Goal: Information Seeking & Learning: Learn about a topic

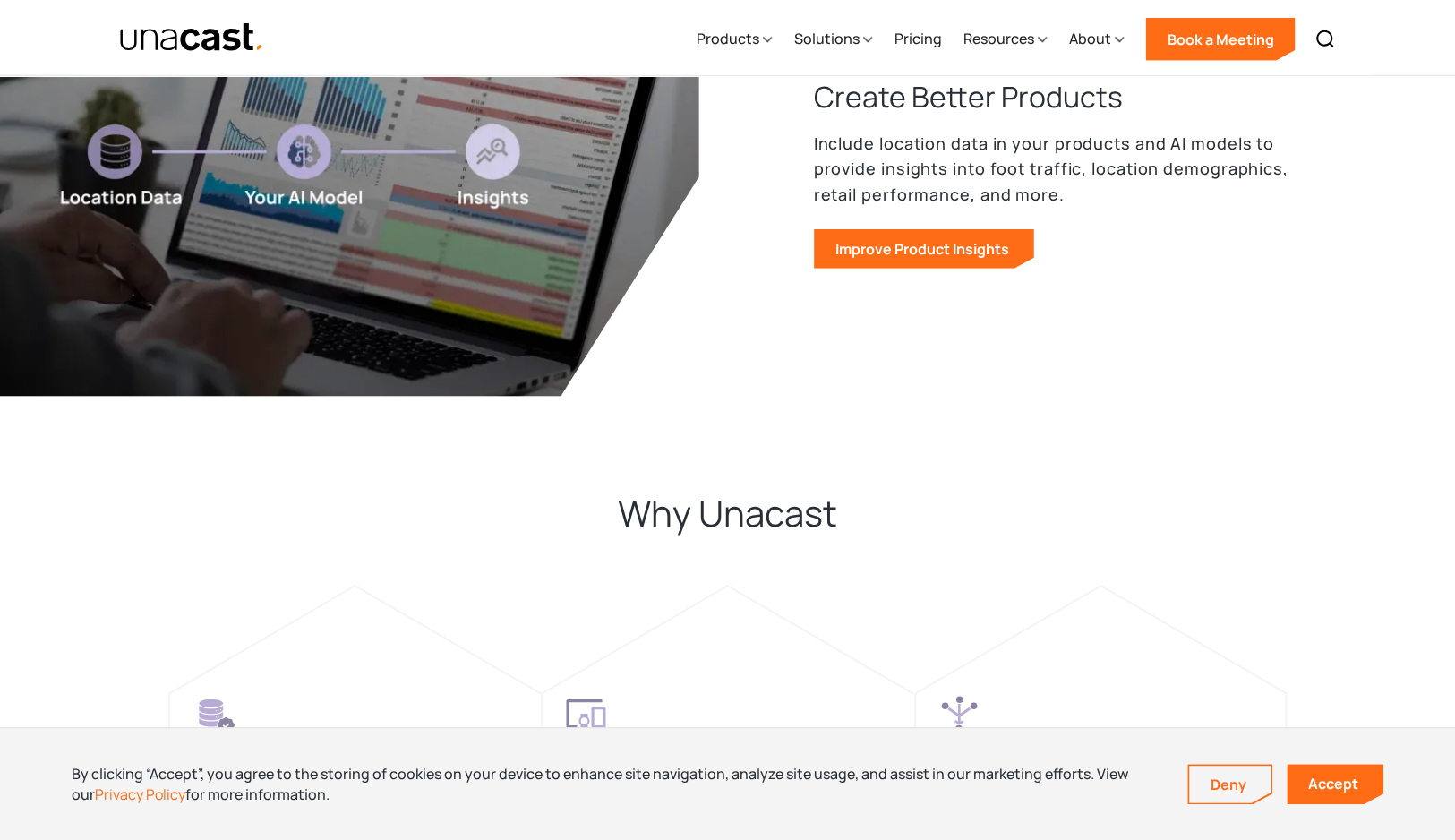
scroll to position [3477, 0]
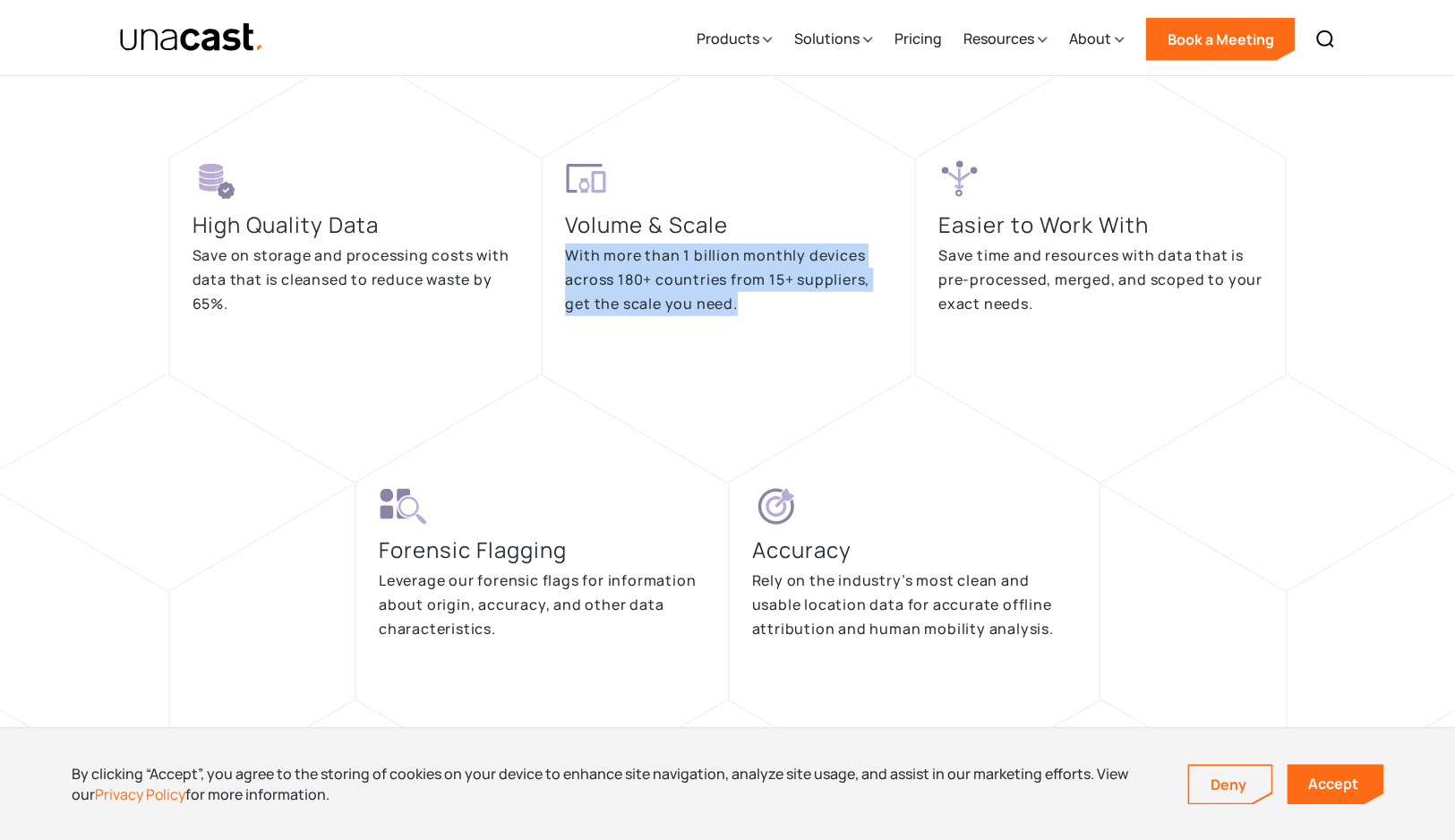
drag, startPoint x: 757, startPoint y: 309, endPoint x: 569, endPoint y: 257, distance: 195.1
click at [569, 257] on p "With more than 1 billion monthly devices across 180+ countries from 15+ supplie…" at bounding box center [728, 279] width 327 height 72
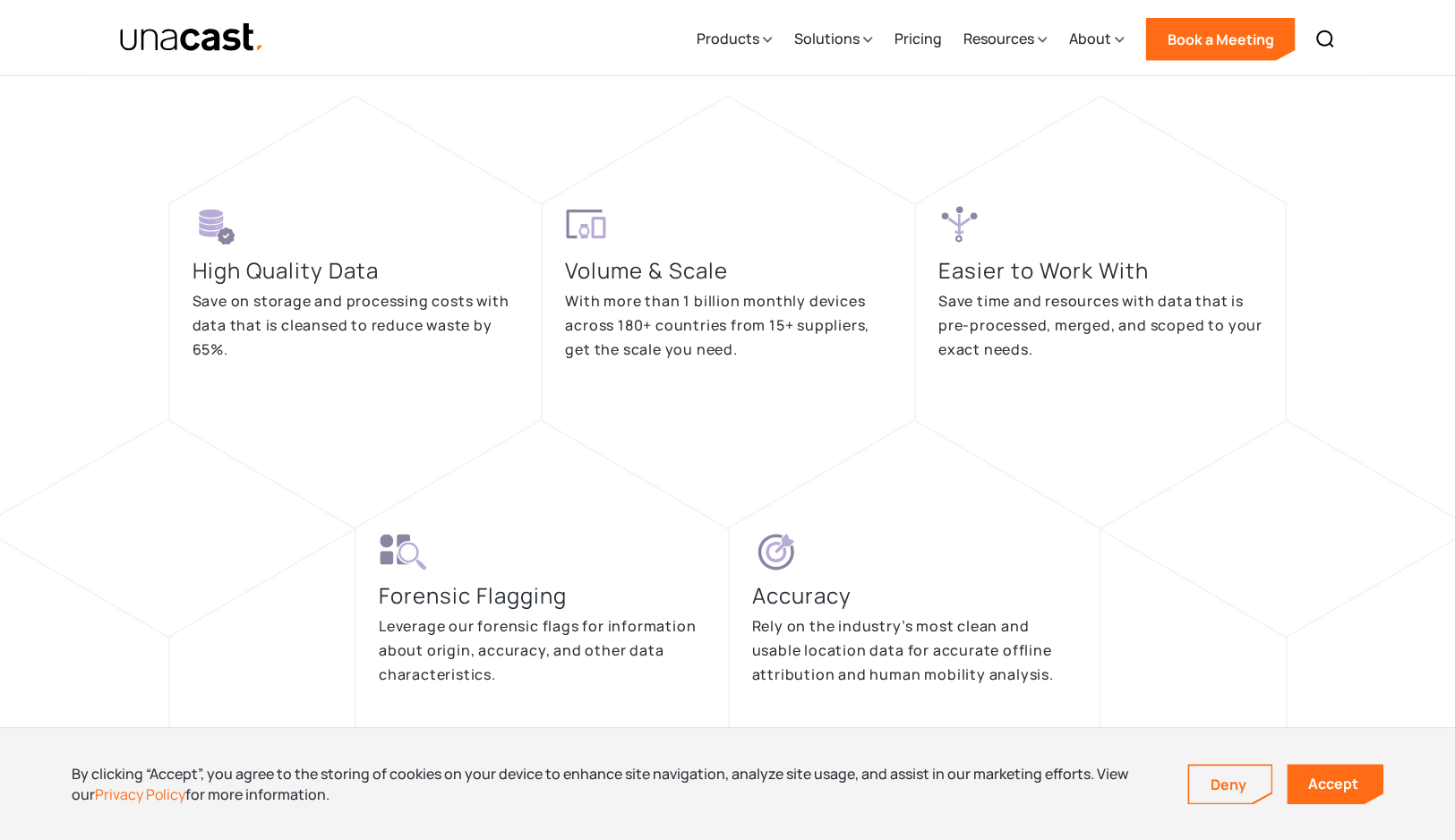
scroll to position [3431, 0]
click at [1320, 775] on link "Accept" at bounding box center [1334, 784] width 96 height 40
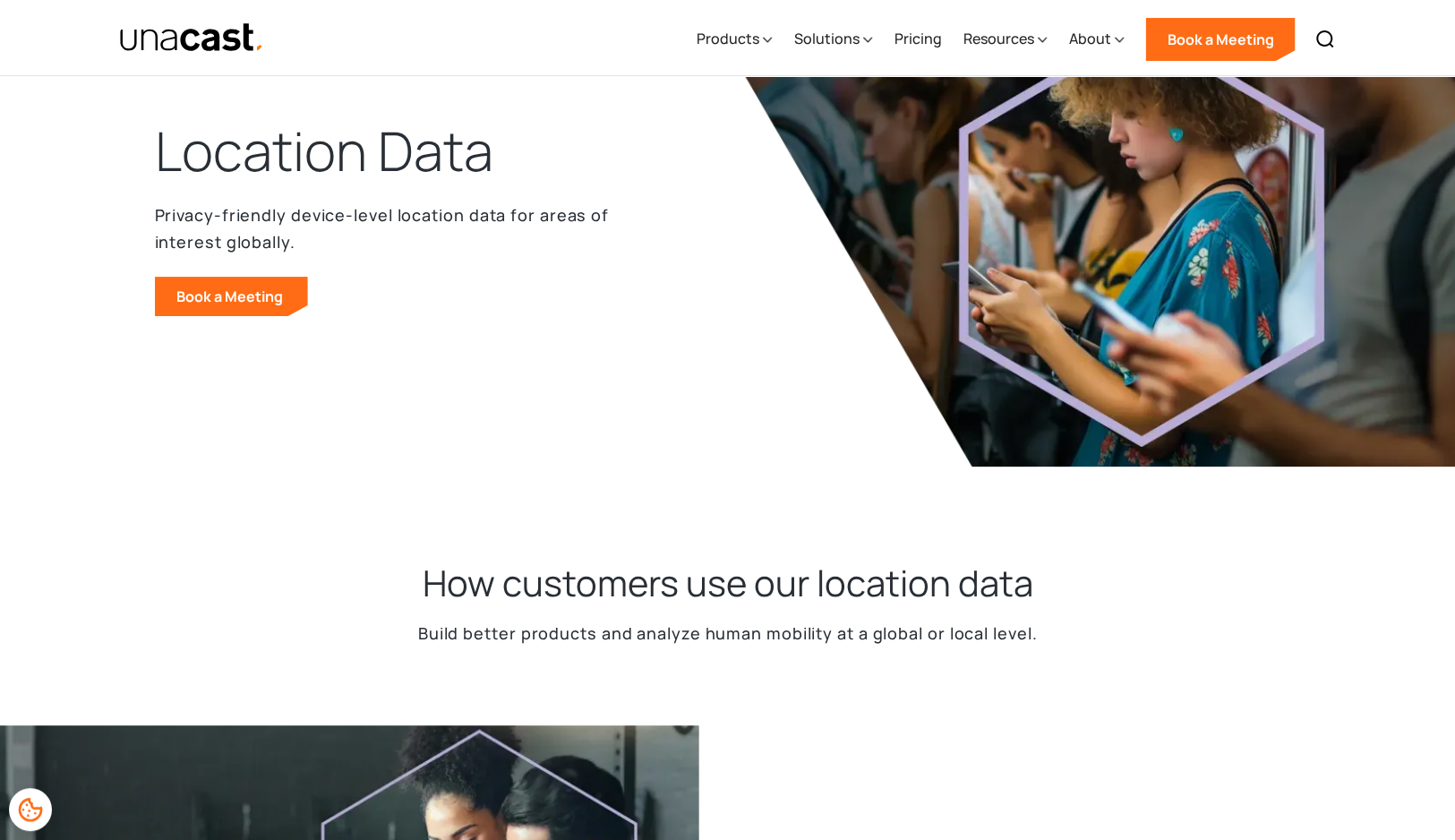
scroll to position [0, 0]
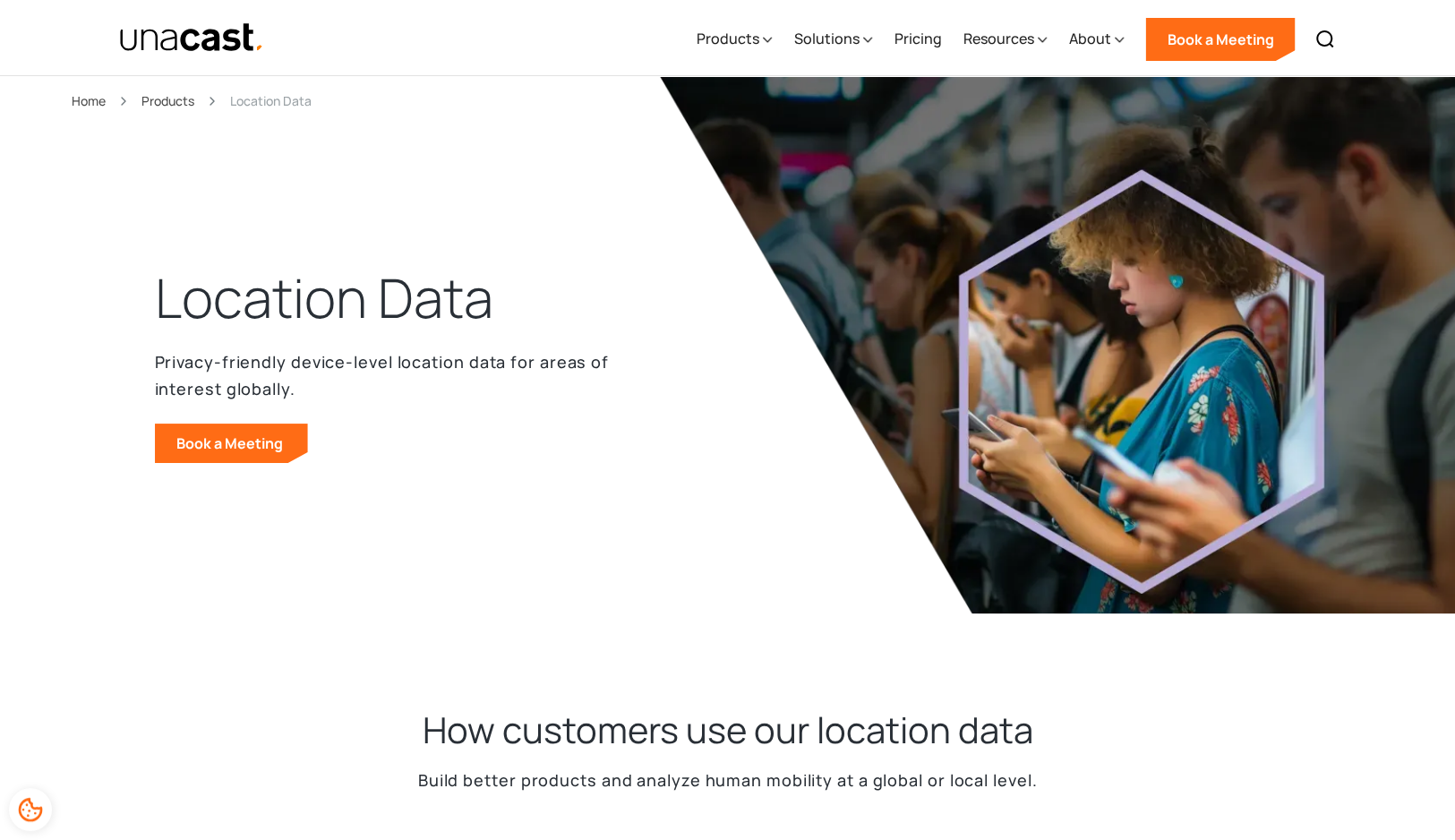
click at [945, 417] on img at bounding box center [1123, 344] width 931 height 537
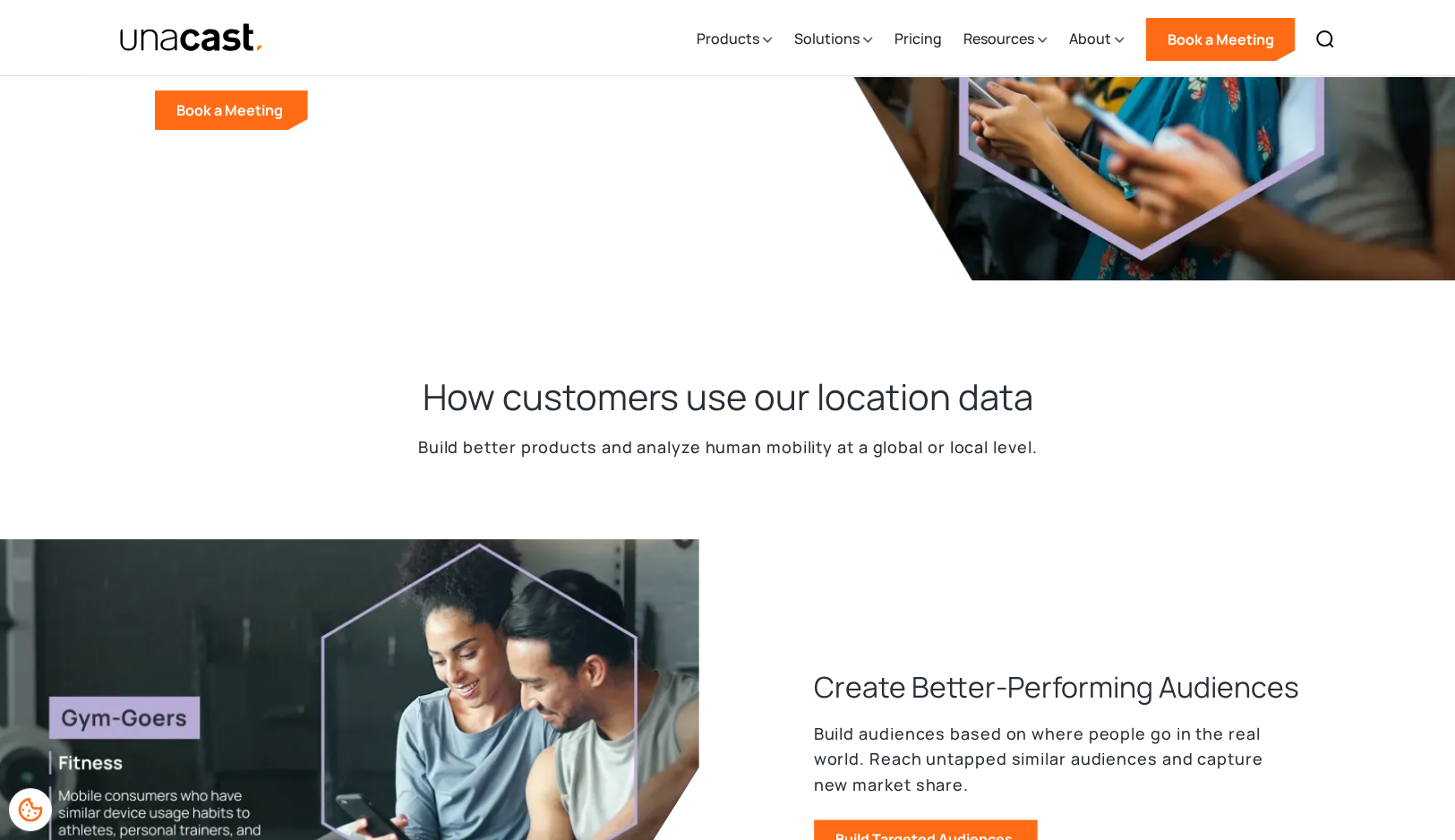
scroll to position [263, 0]
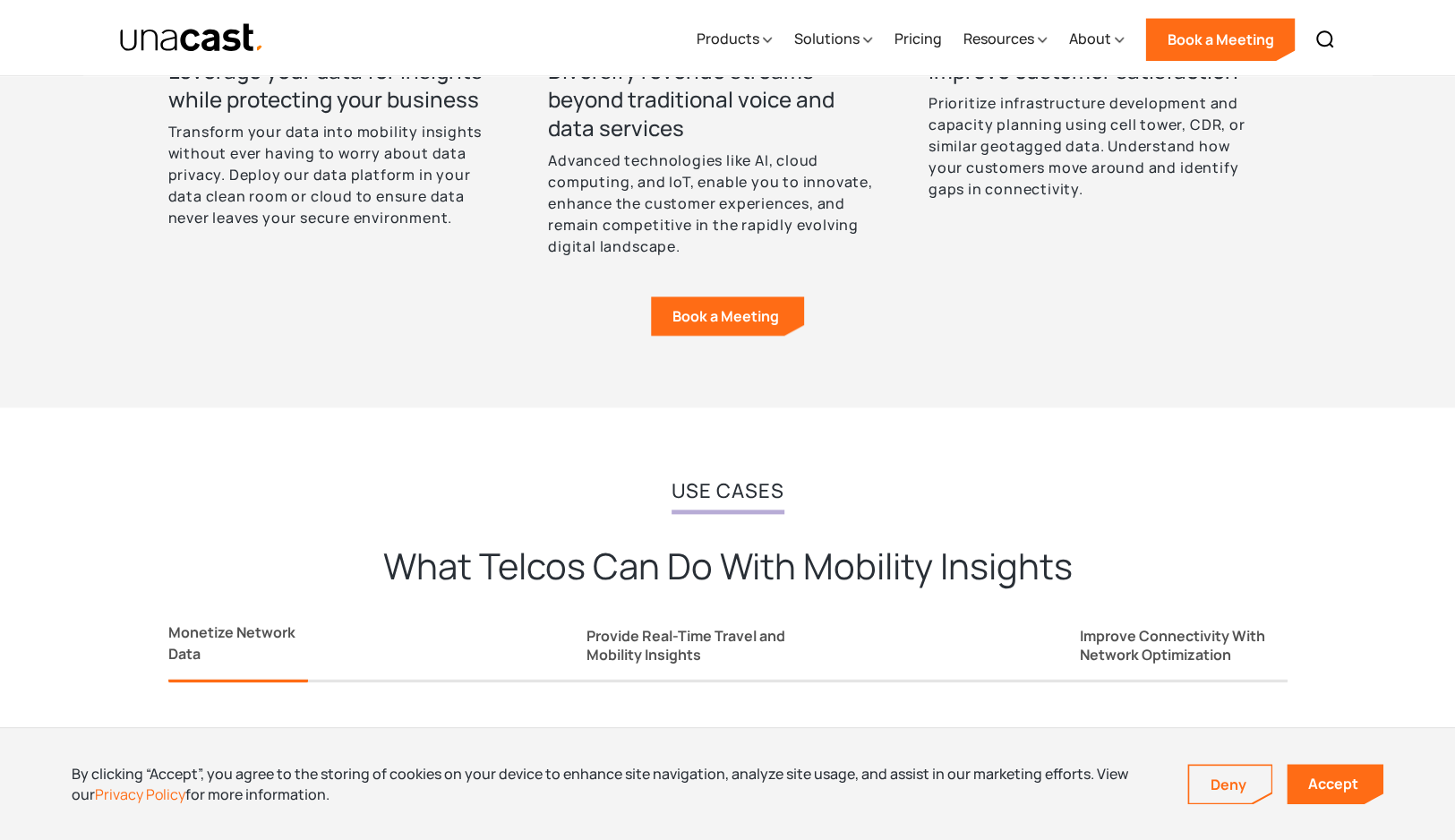
scroll to position [806, 0]
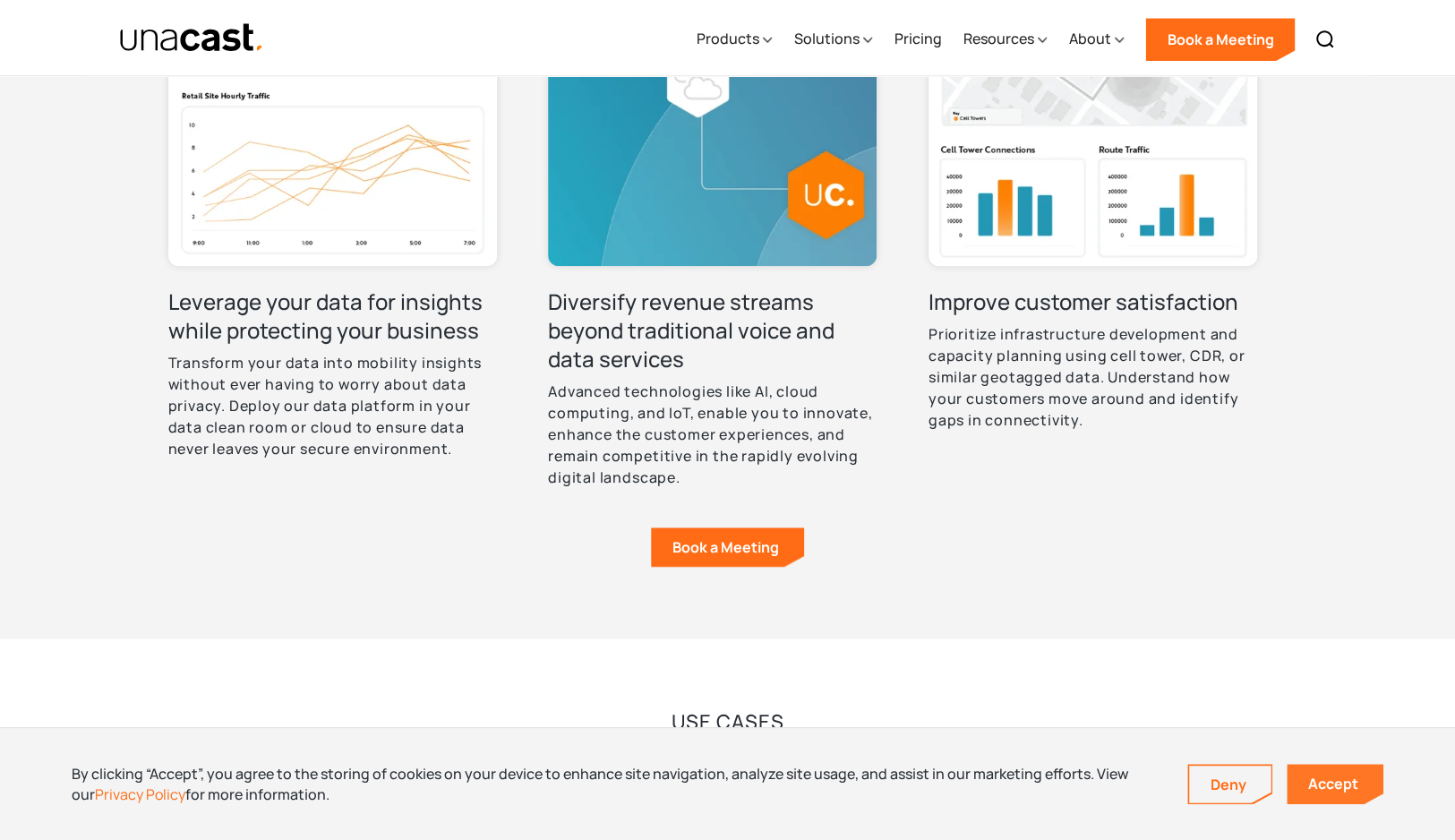
click at [1341, 789] on link "Accept" at bounding box center [1334, 784] width 96 height 40
